Goal: Information Seeking & Learning: Learn about a topic

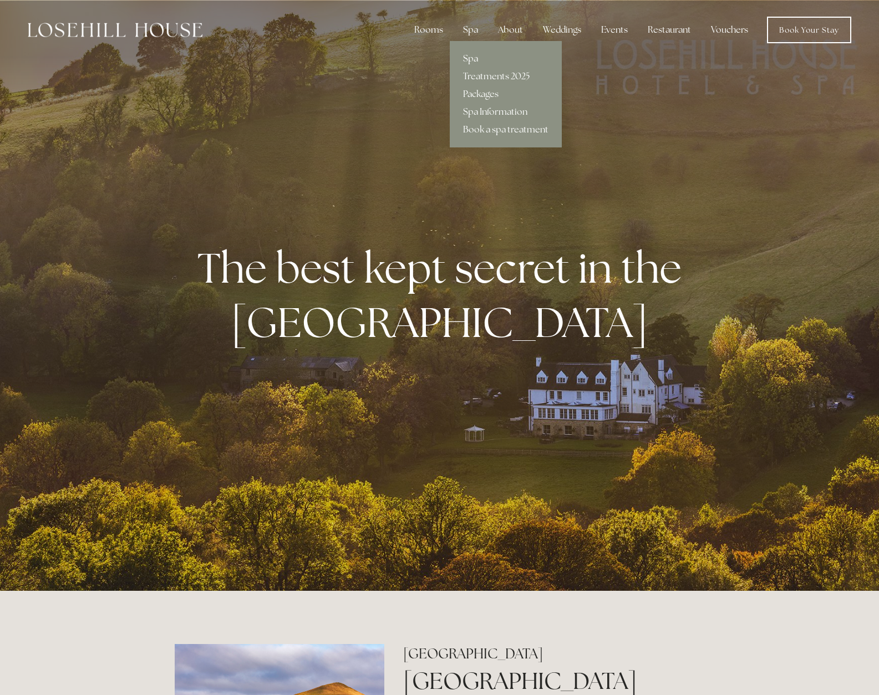
click at [476, 58] on link "Spa" at bounding box center [506, 59] width 112 height 18
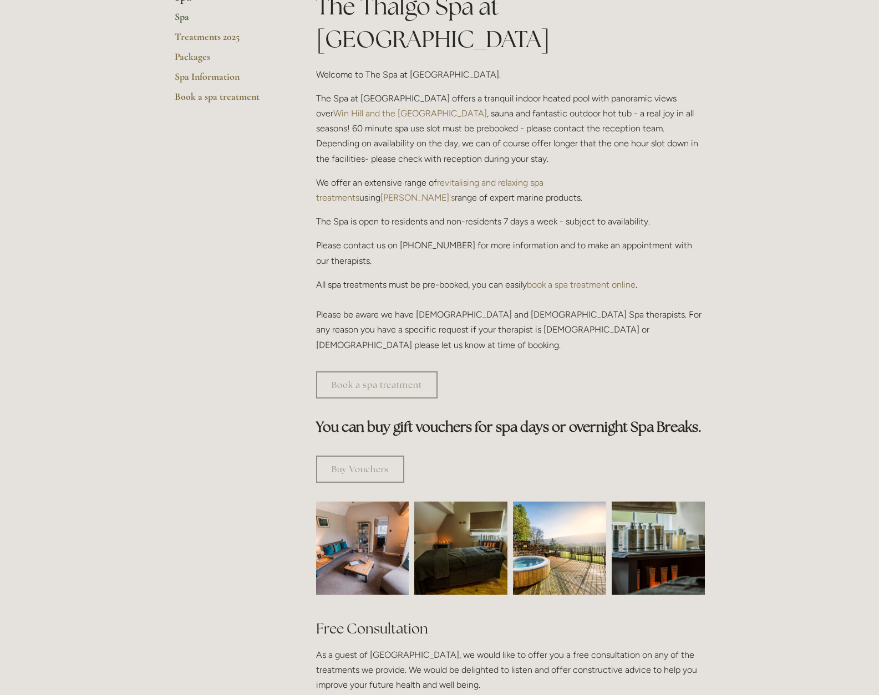
scroll to position [222, 0]
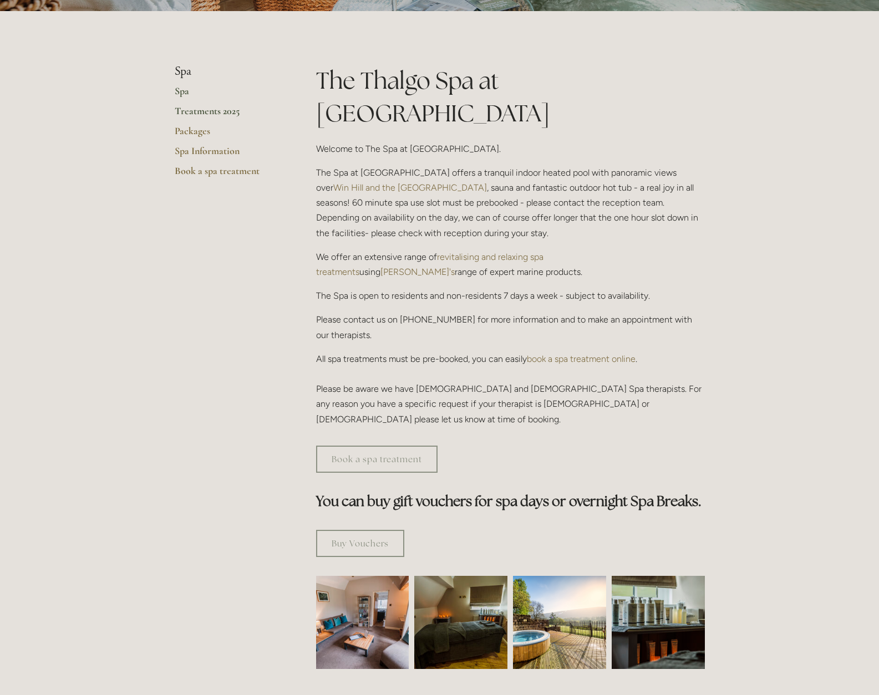
click at [186, 108] on link "Treatments 2025" at bounding box center [228, 115] width 106 height 20
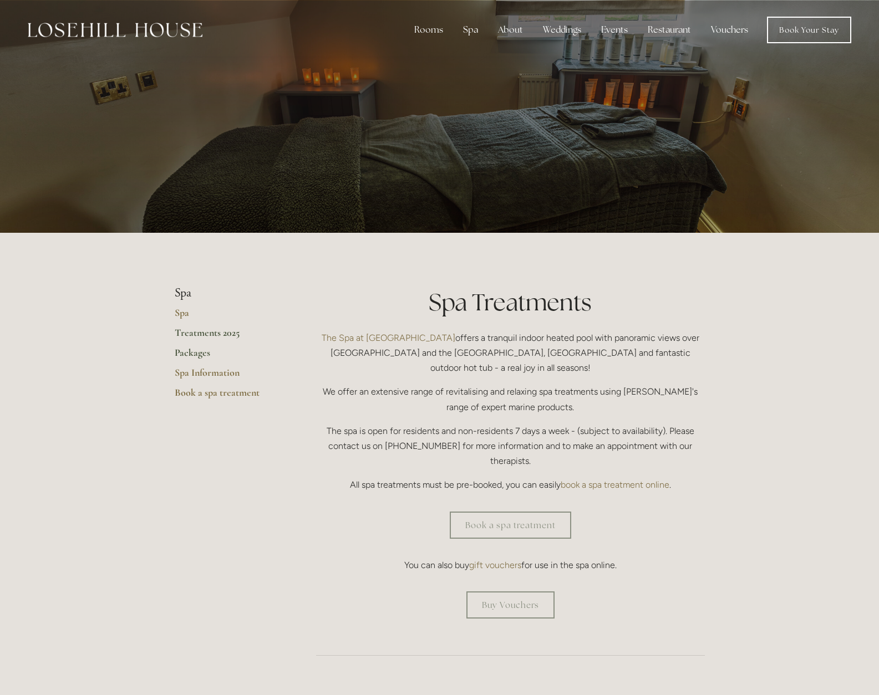
click at [191, 351] on link "Packages" at bounding box center [228, 356] width 106 height 20
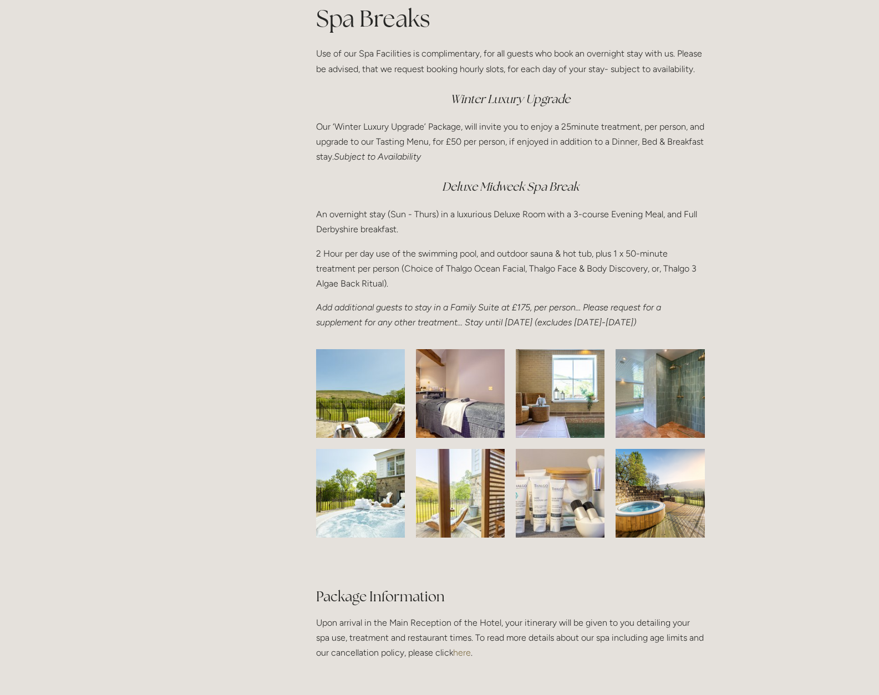
scroll to position [1497, 0]
